Goal: Ask a question

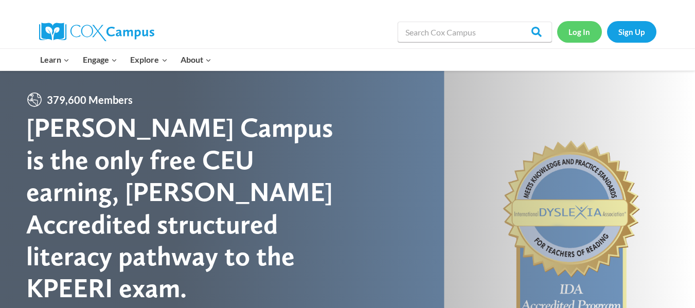
click at [580, 34] on link "Log In" at bounding box center [579, 31] width 45 height 21
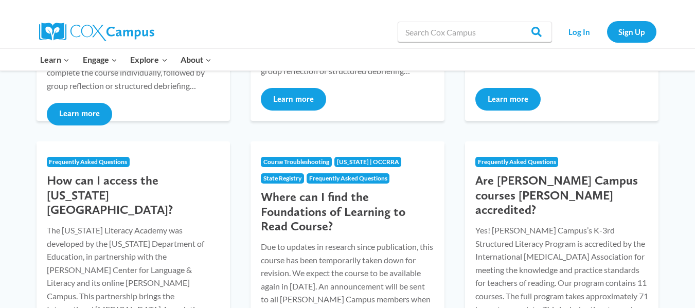
scroll to position [395, 0]
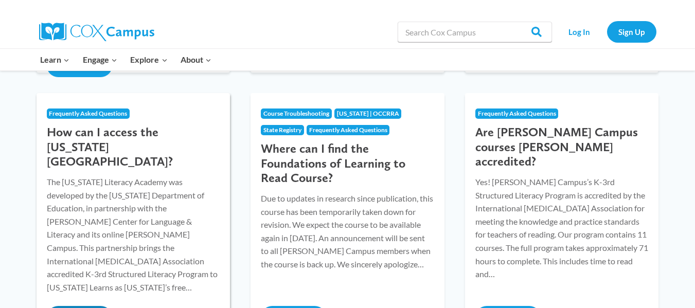
click at [156, 137] on h3 "How can I access the [US_STATE][GEOGRAPHIC_DATA]?" at bounding box center [133, 147] width 173 height 44
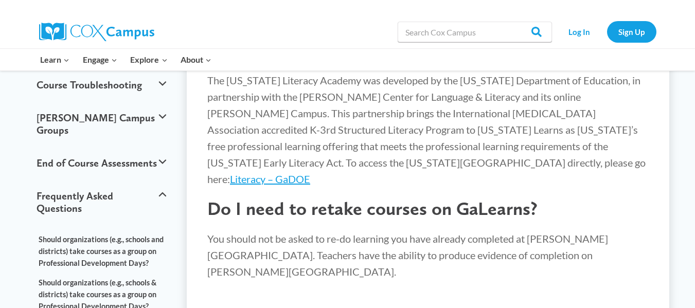
scroll to position [150, 0]
click at [310, 173] on link "Literacy – GaDOE" at bounding box center [270, 179] width 80 height 12
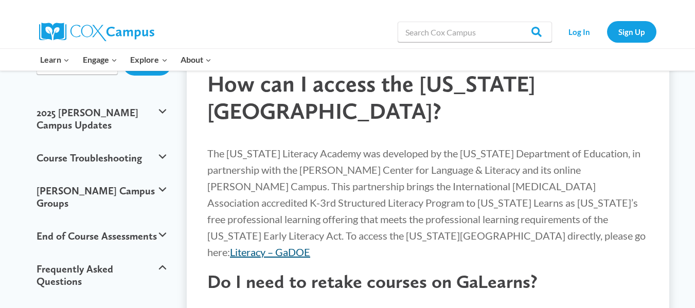
scroll to position [76, 0]
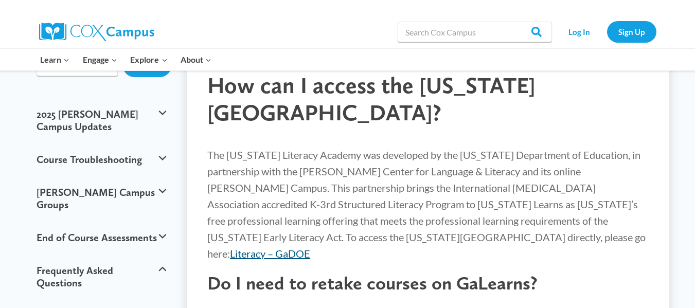
click at [310, 247] on link "Literacy – GaDOE" at bounding box center [270, 253] width 80 height 12
